Goal: Book appointment/travel/reservation

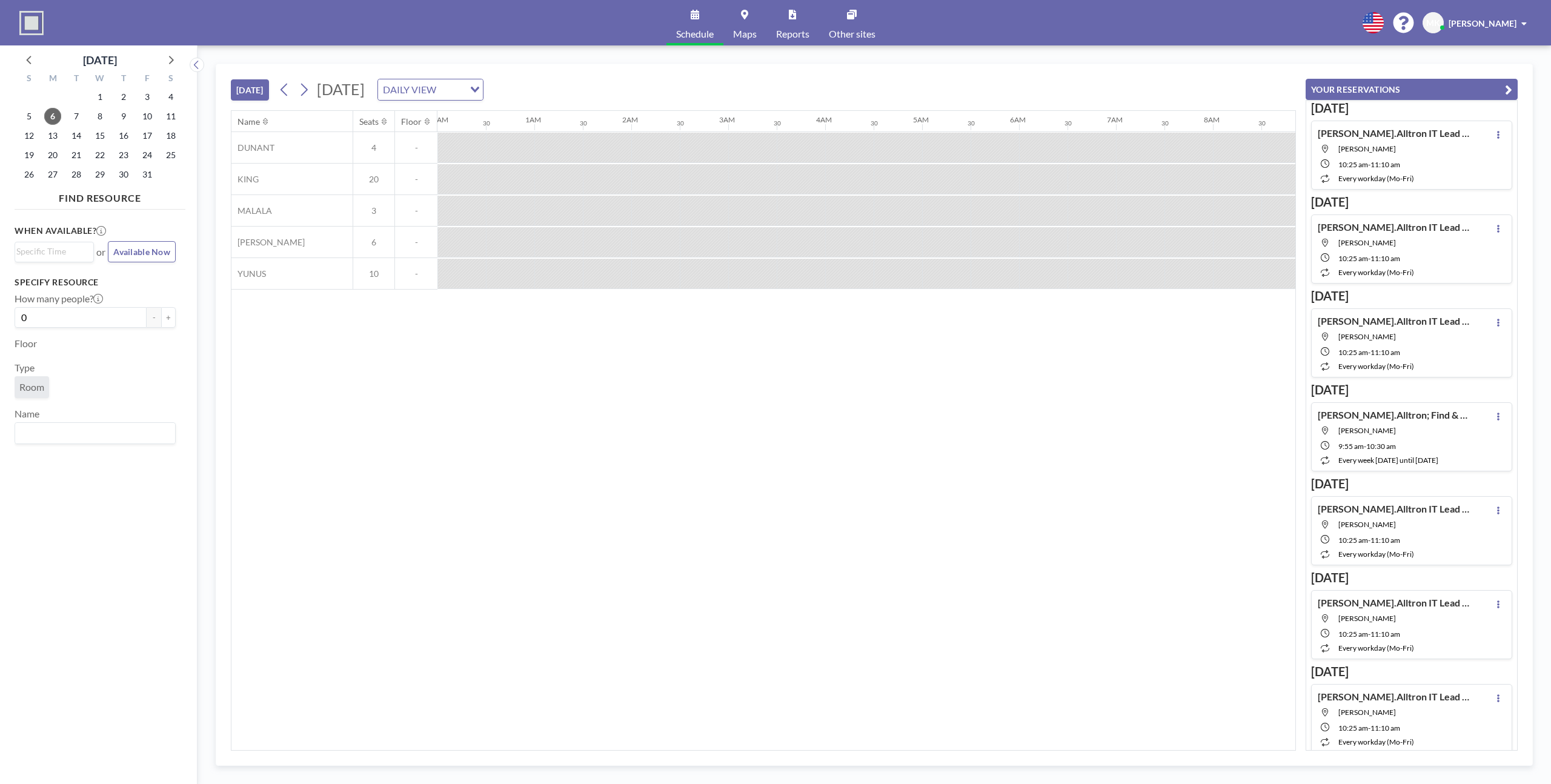
scroll to position [0, 824]
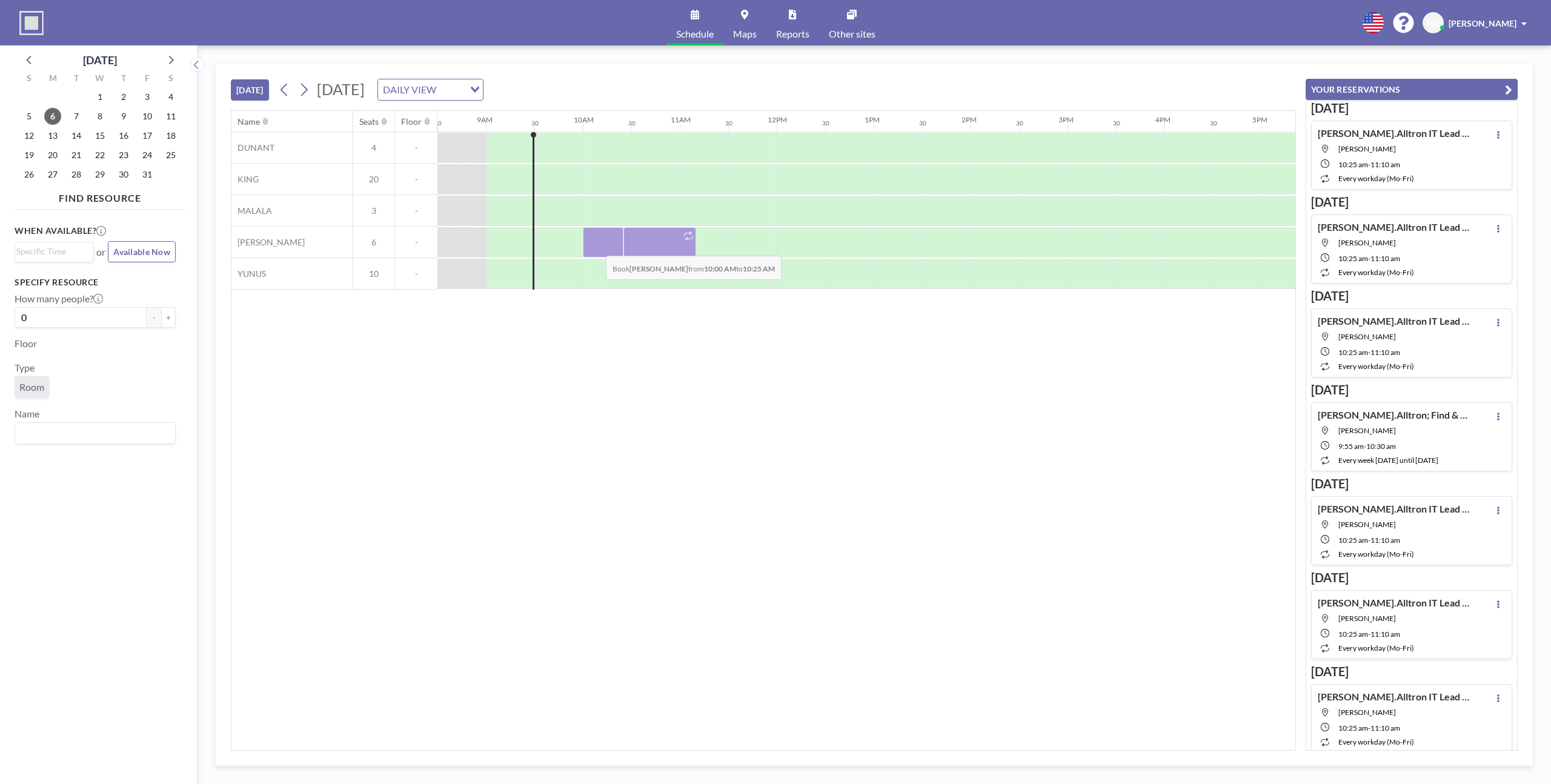
click at [596, 246] on div at bounding box center [603, 242] width 41 height 30
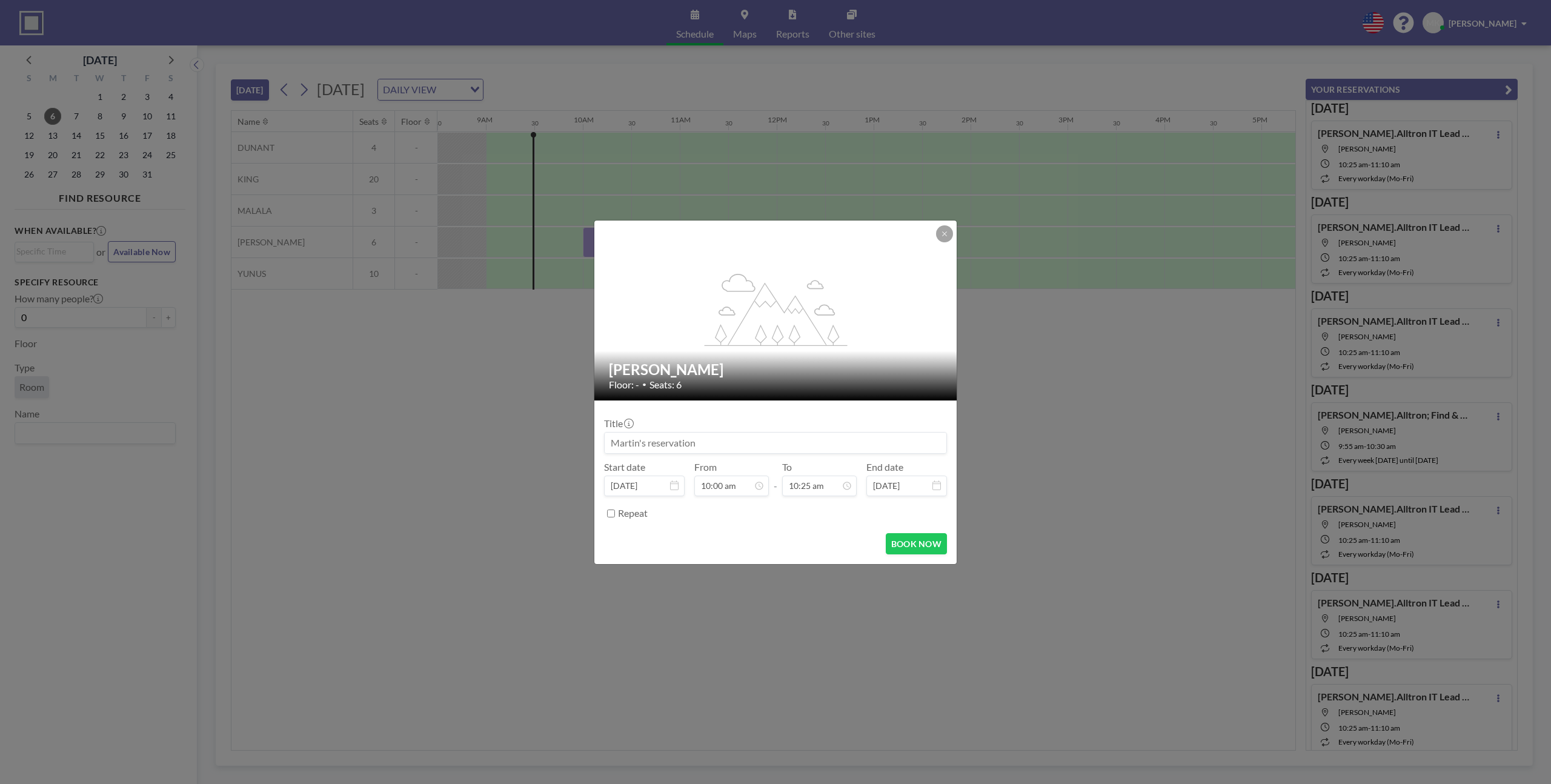
click at [715, 443] on input at bounding box center [776, 442] width 342 height 20
type input "[PERSON_NAME].Alltron"
click at [709, 483] on input "10:00 am" at bounding box center [731, 485] width 75 height 20
click at [708, 487] on input "10:00 am" at bounding box center [731, 485] width 75 height 20
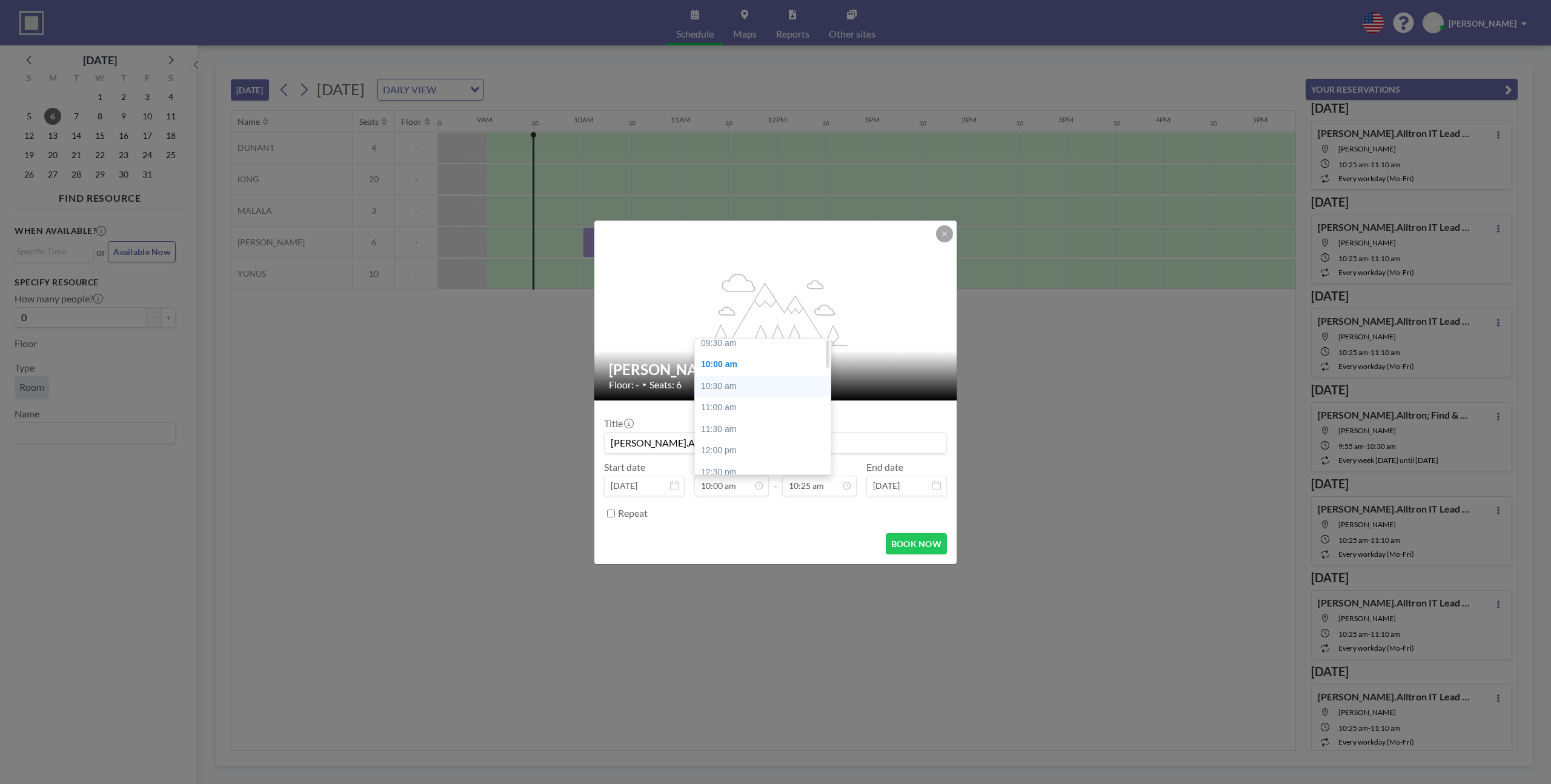
scroll to position [0, 0]
drag, startPoint x: 729, startPoint y: 350, endPoint x: 730, endPoint y: 380, distance: 30.0
click at [730, 350] on div "09:30 am" at bounding box center [762, 349] width 135 height 22
click at [721, 488] on input "09:30 am" at bounding box center [731, 485] width 75 height 20
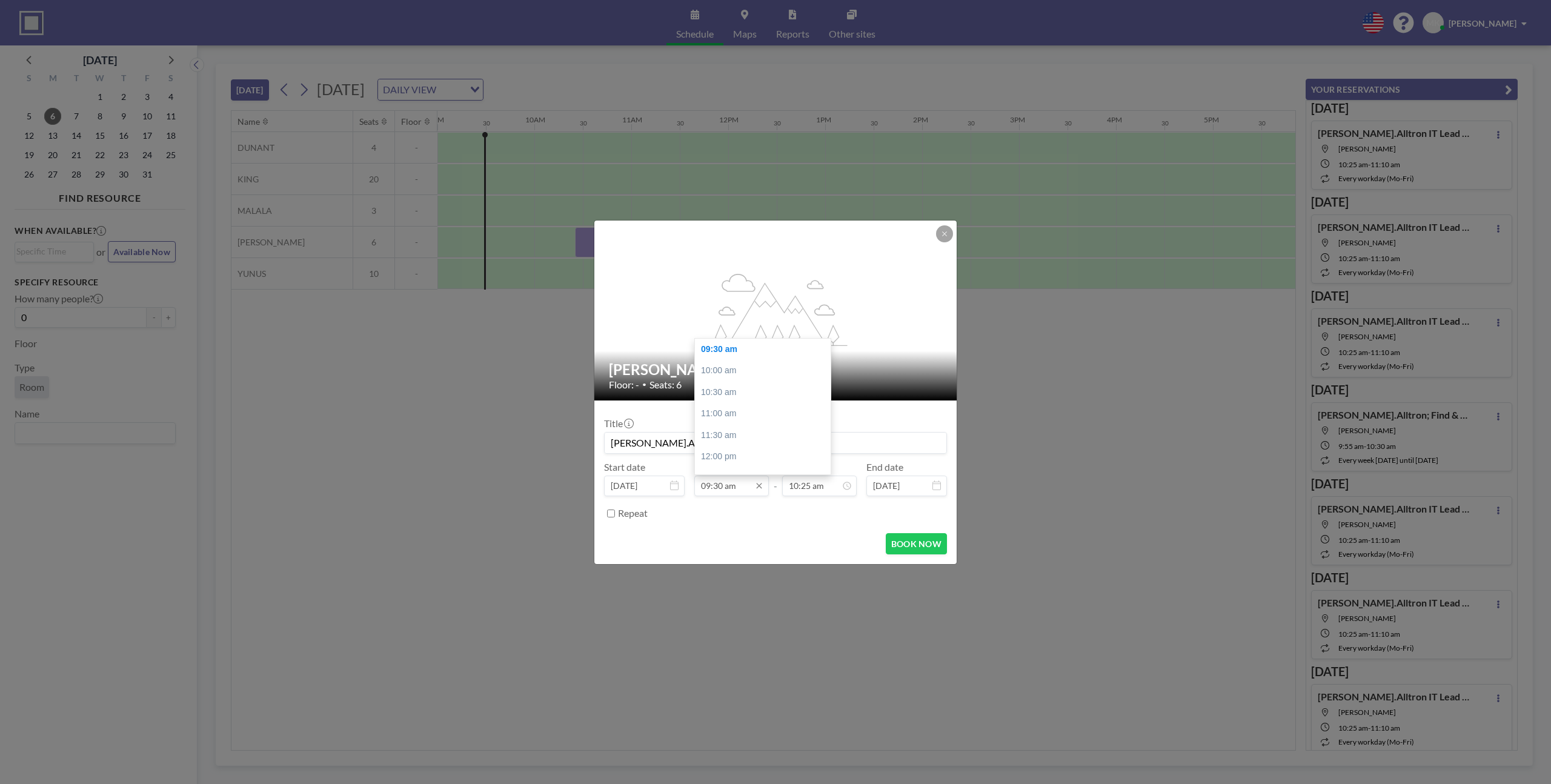
click at [721, 488] on input "09:30 am" at bounding box center [731, 485] width 75 height 20
type input "09:55 am"
click at [743, 544] on div "BOOK NOW" at bounding box center [775, 544] width 343 height 21
click at [924, 542] on button "BOOK NOW" at bounding box center [916, 544] width 61 height 21
